Goal: Navigation & Orientation: Find specific page/section

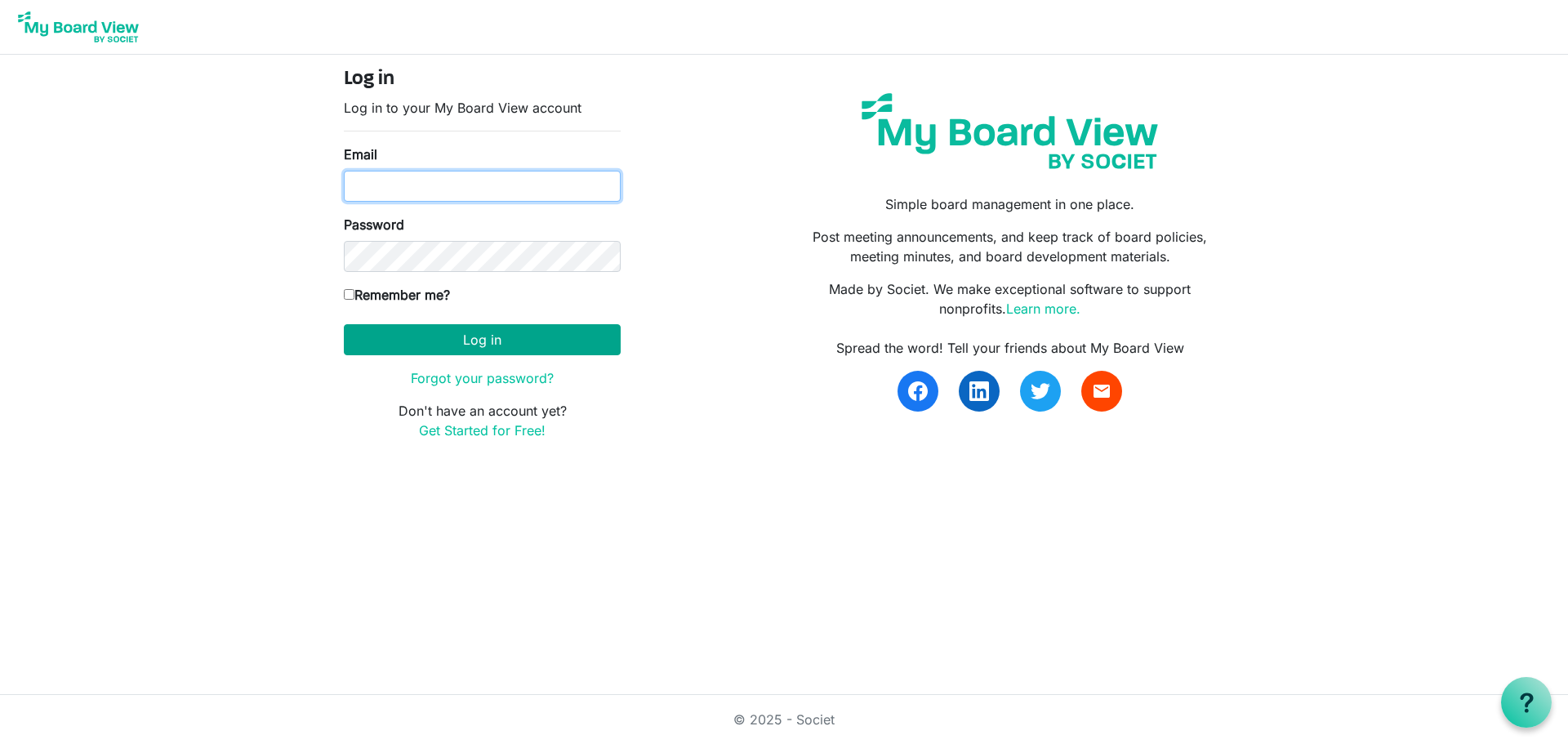
type input "[PERSON_NAME][EMAIL_ADDRESS][DOMAIN_NAME]"
click at [402, 347] on button "Log in" at bounding box center [482, 340] width 277 height 31
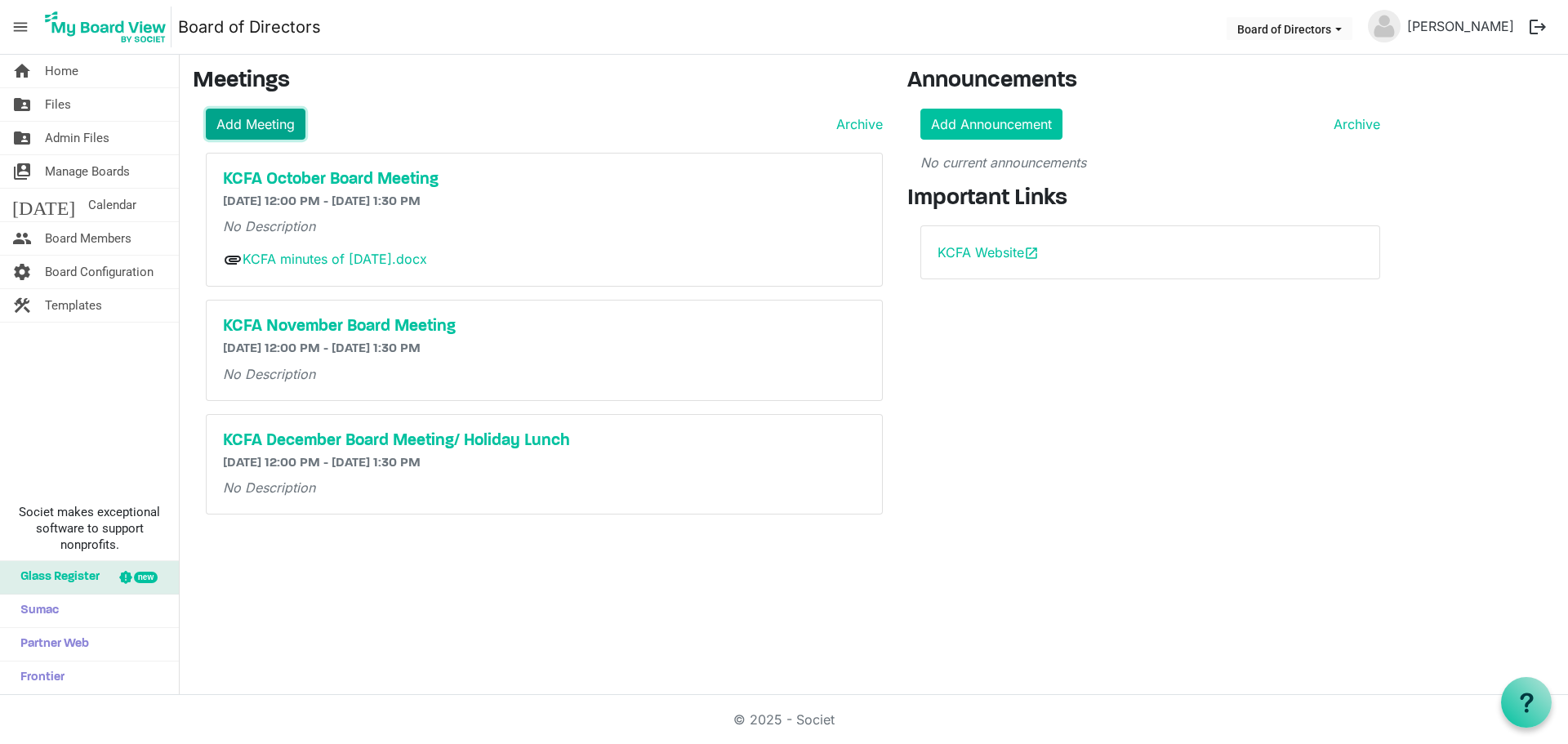
click at [245, 126] on link "Add Meeting" at bounding box center [255, 124] width 99 height 31
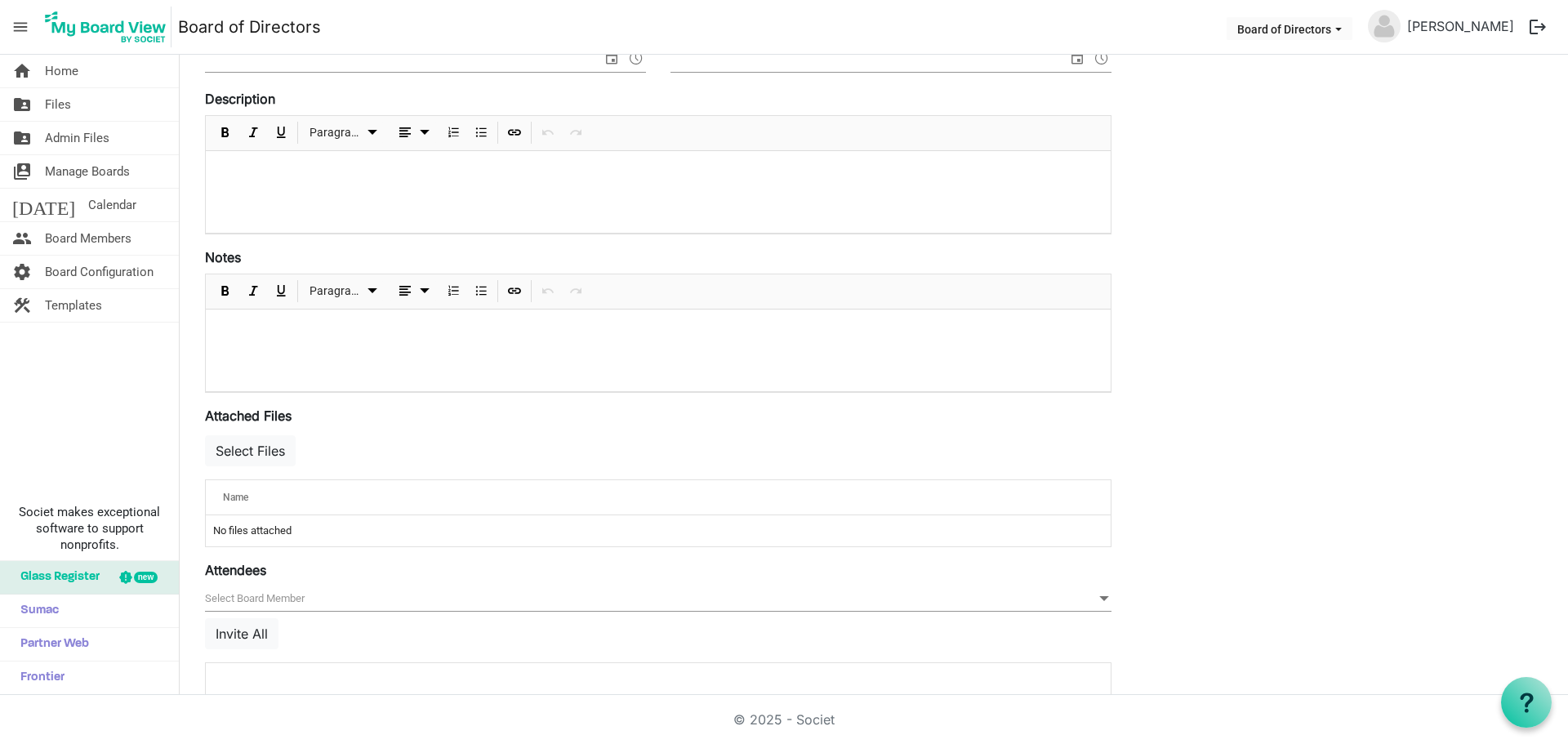
scroll to position [349, 0]
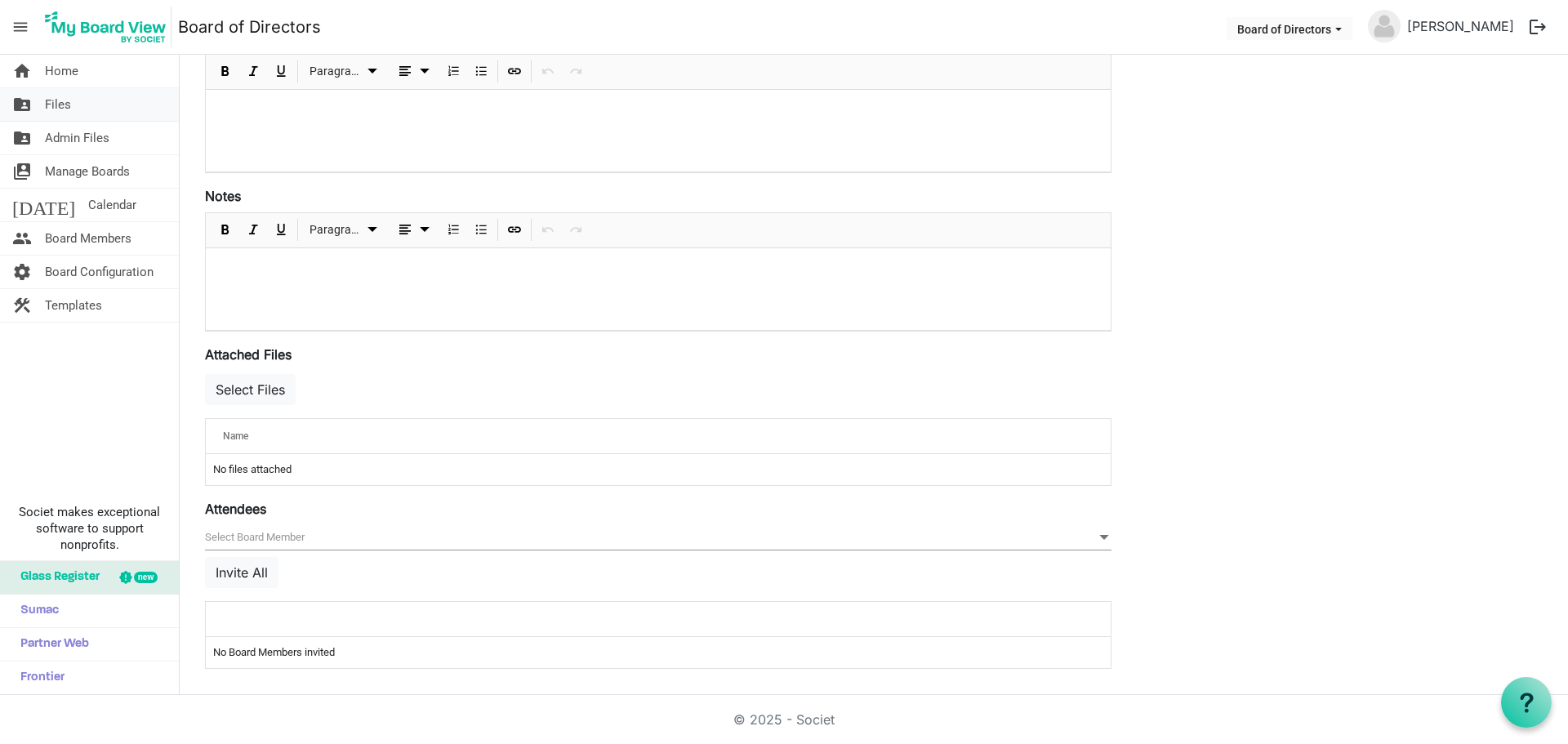
click at [43, 101] on link "folder_shared Files" at bounding box center [89, 105] width 179 height 33
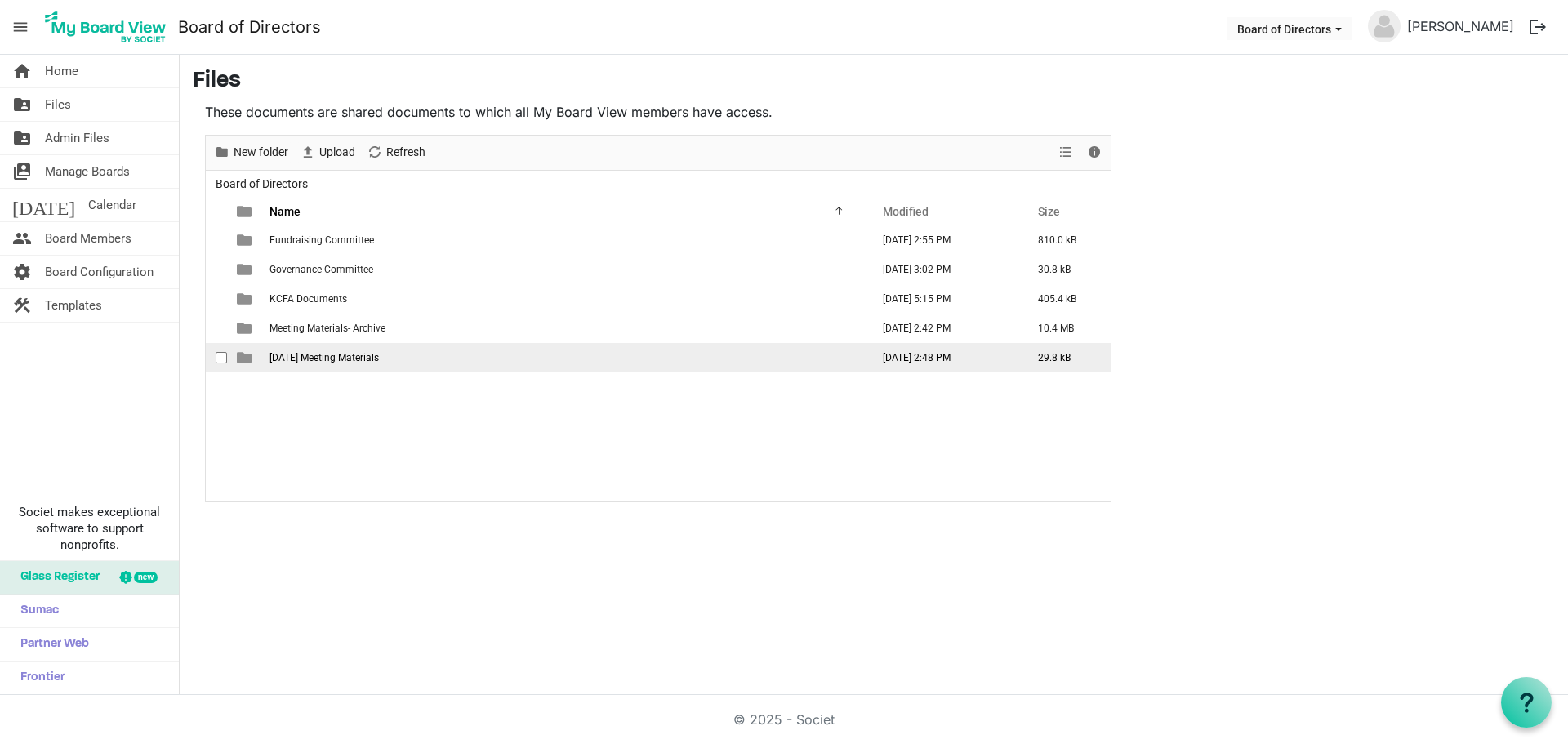
click at [310, 355] on span "October 2025 Meeting Materials" at bounding box center [325, 357] width 109 height 12
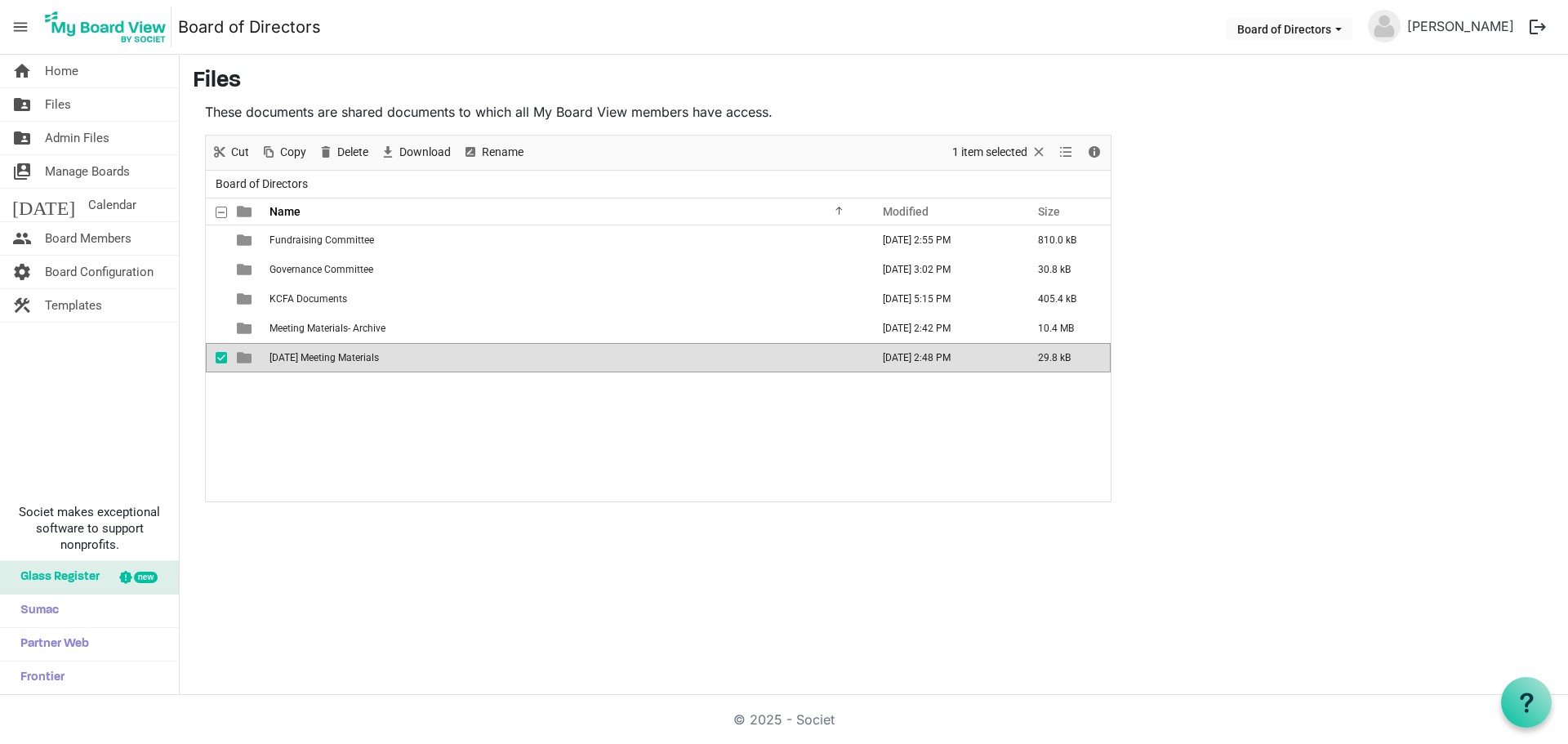
click at [310, 355] on span "October 2025 Meeting Materials" at bounding box center [325, 357] width 109 height 12
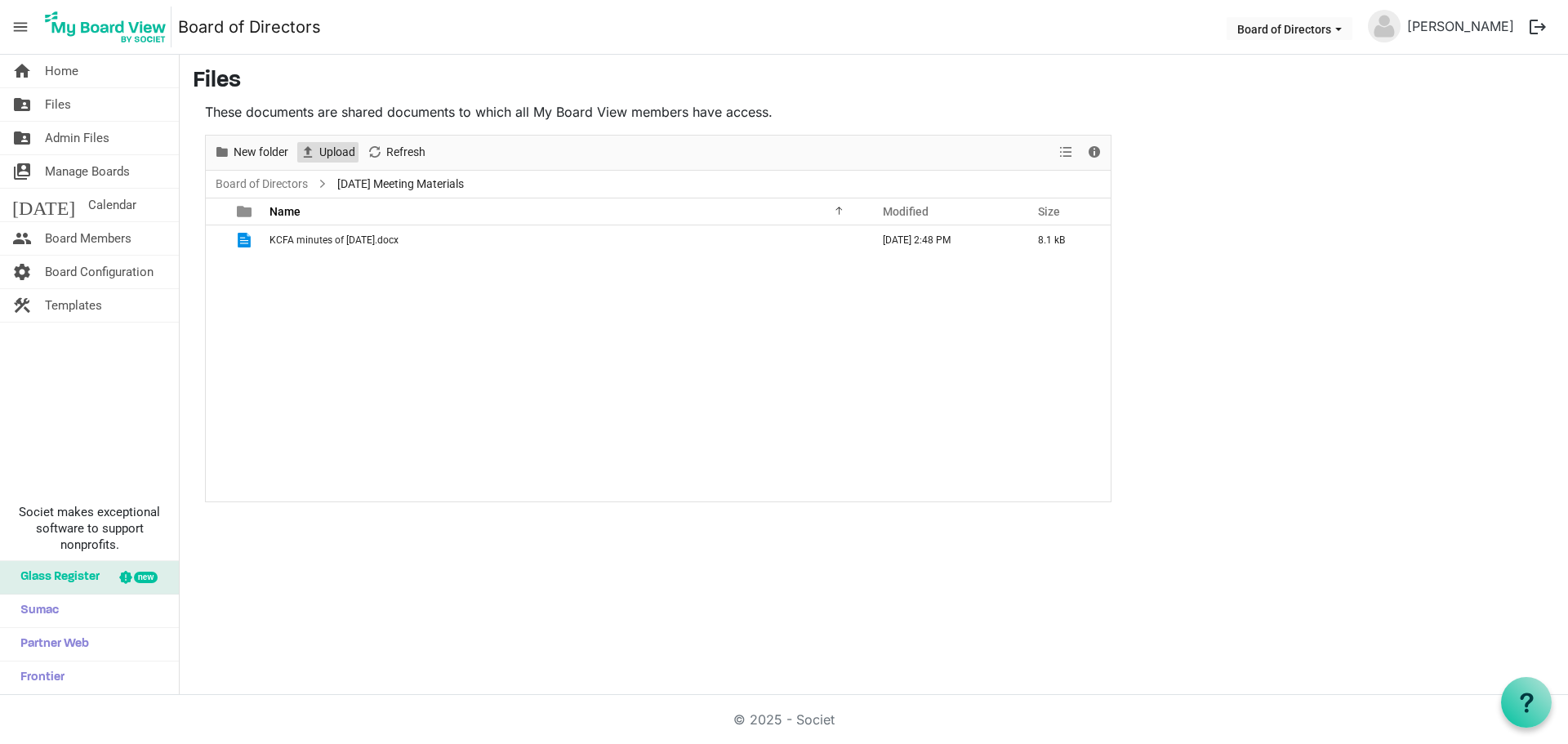
click at [340, 159] on span "Upload" at bounding box center [337, 152] width 39 height 20
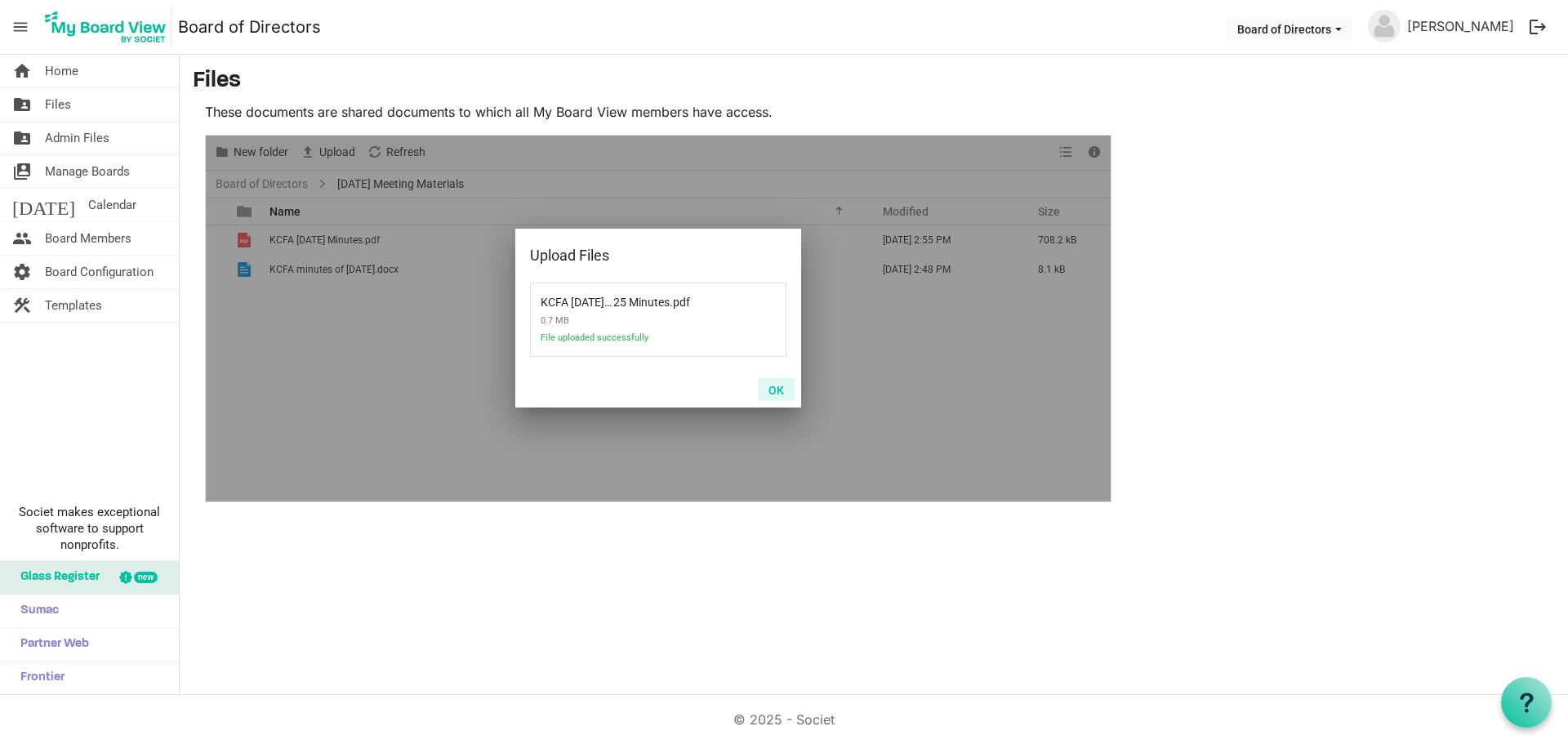
click at [779, 392] on button "OK" at bounding box center [776, 389] width 36 height 23
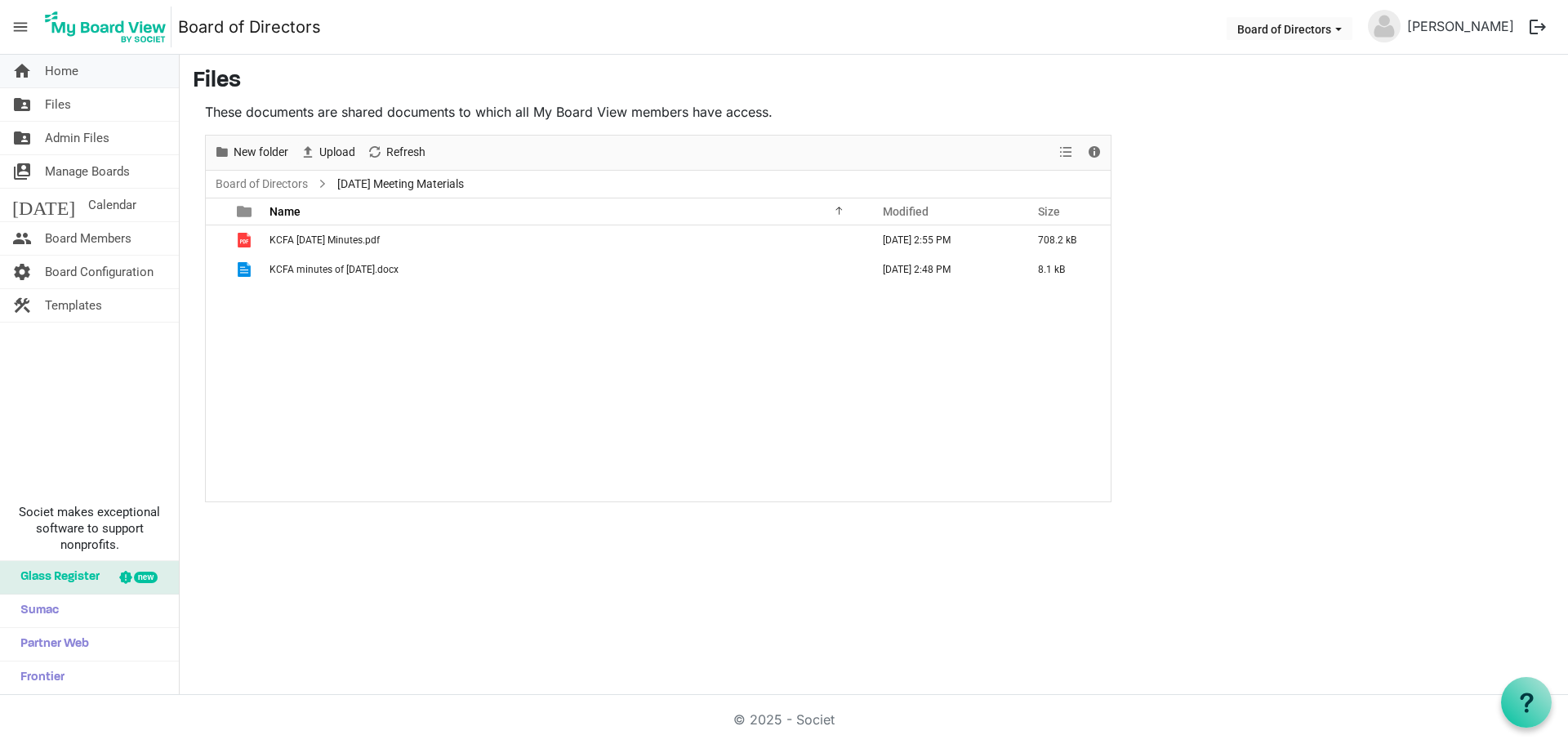
click at [55, 79] on span "Home" at bounding box center [61, 71] width 34 height 33
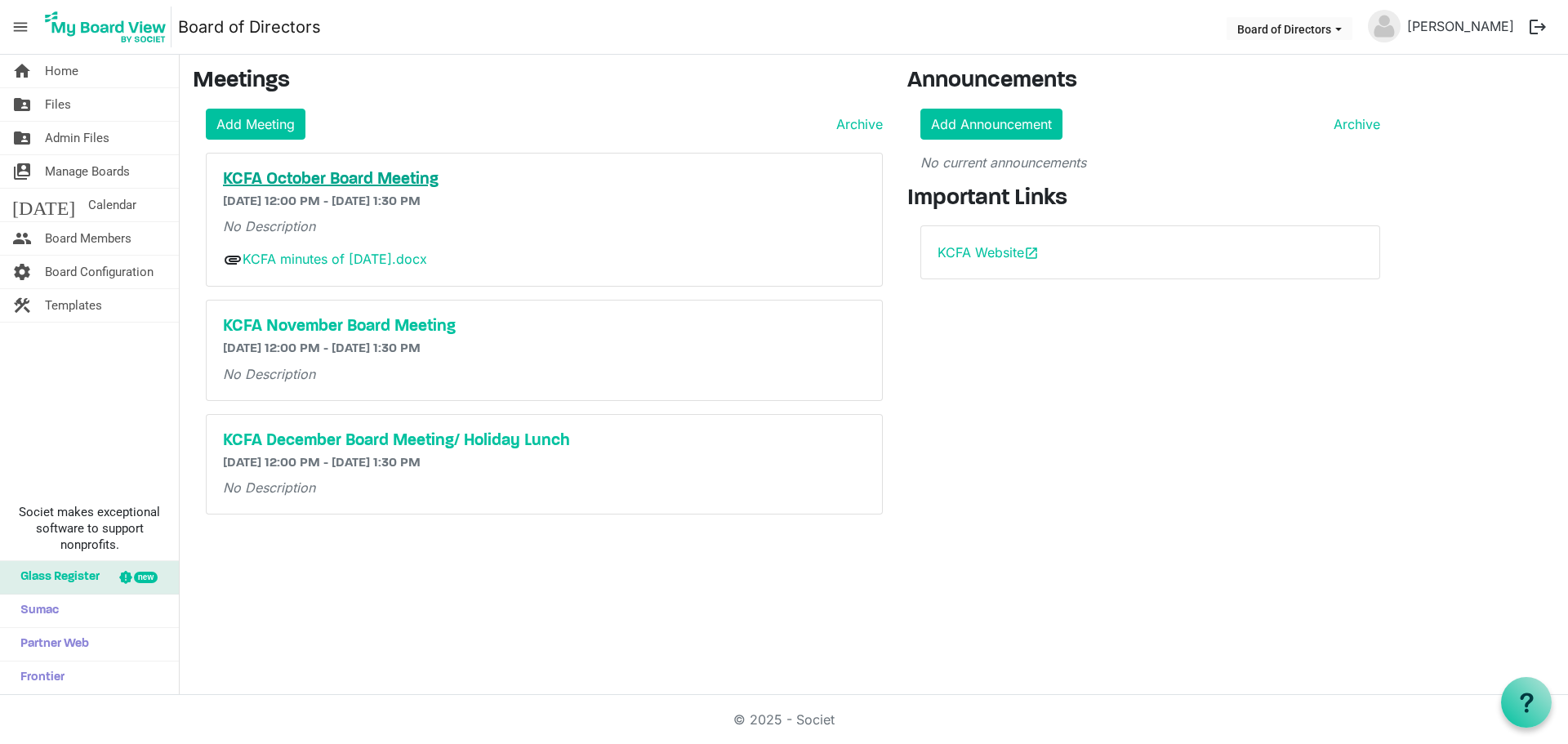
click at [268, 177] on h5 "KCFA October Board Meeting" at bounding box center [544, 180] width 643 height 20
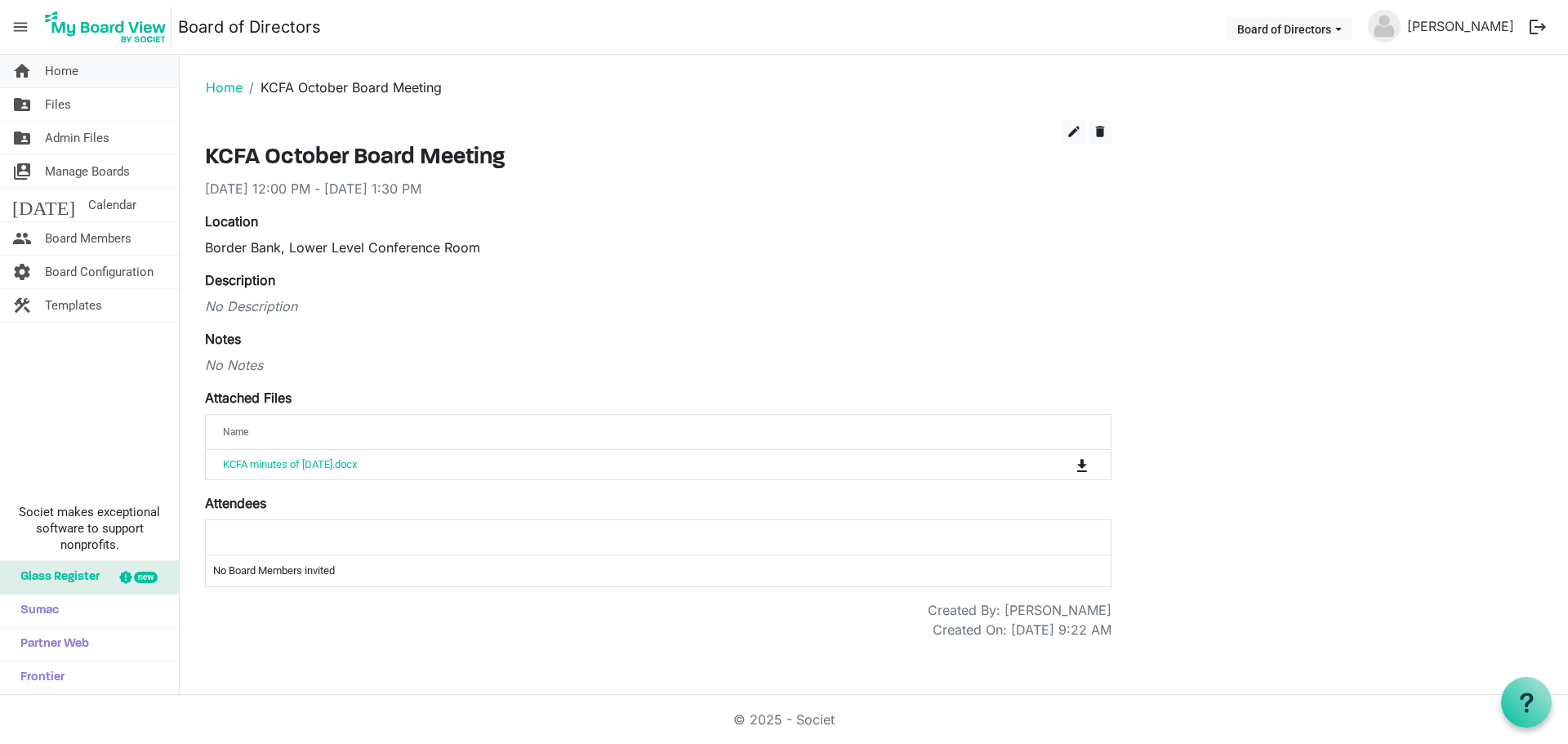
click at [86, 73] on link "home Home" at bounding box center [89, 71] width 179 height 33
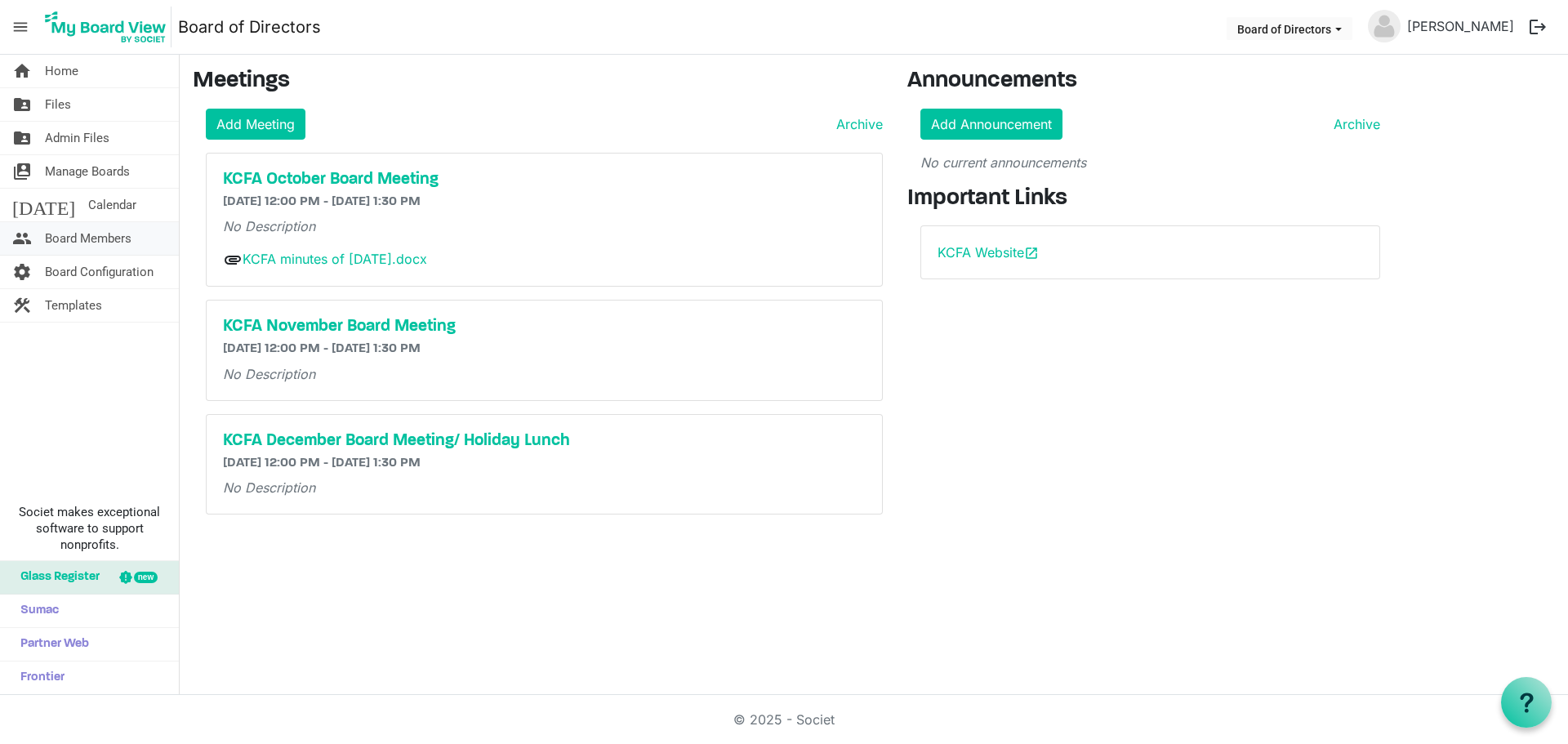
click at [107, 239] on span "Board Members" at bounding box center [88, 239] width 87 height 33
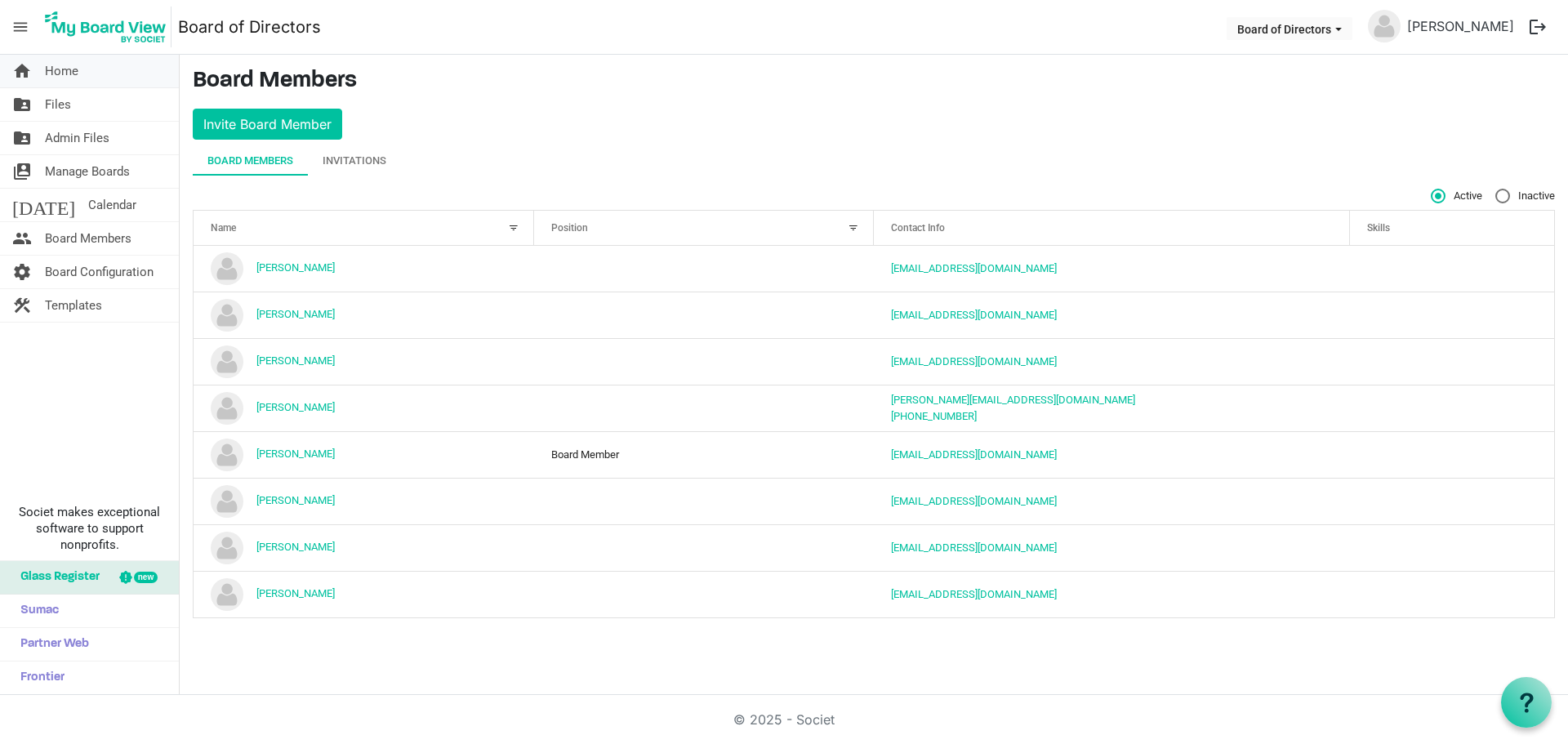
click at [85, 82] on link "home Home" at bounding box center [89, 71] width 179 height 33
